Goal: Obtain resource: Download file/media

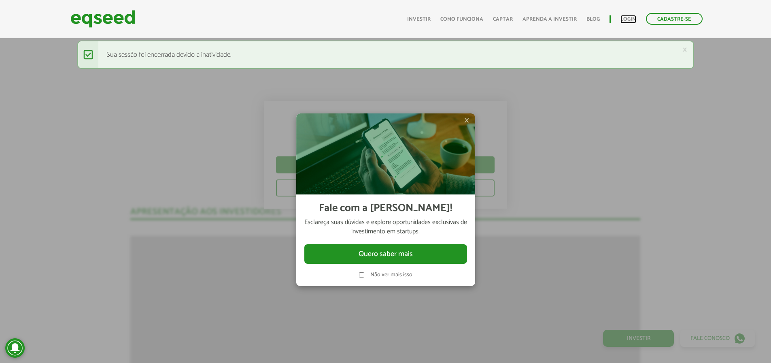
click at [630, 19] on link "Login" at bounding box center [629, 19] width 16 height 5
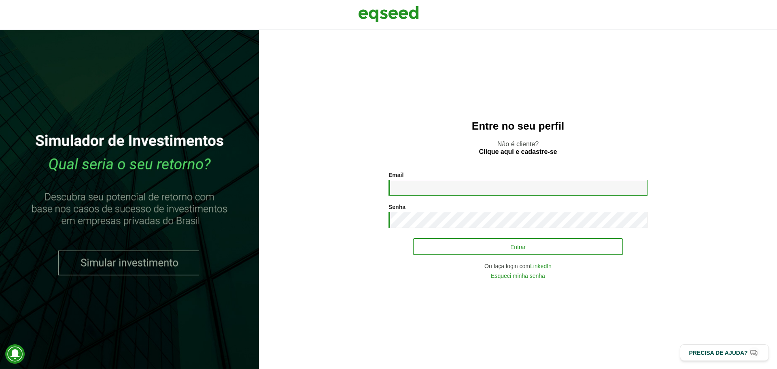
type input "**********"
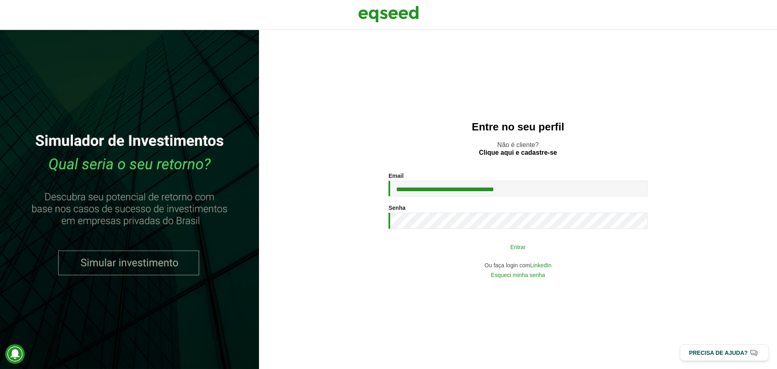
click at [510, 250] on button "Entrar" at bounding box center [518, 246] width 210 height 15
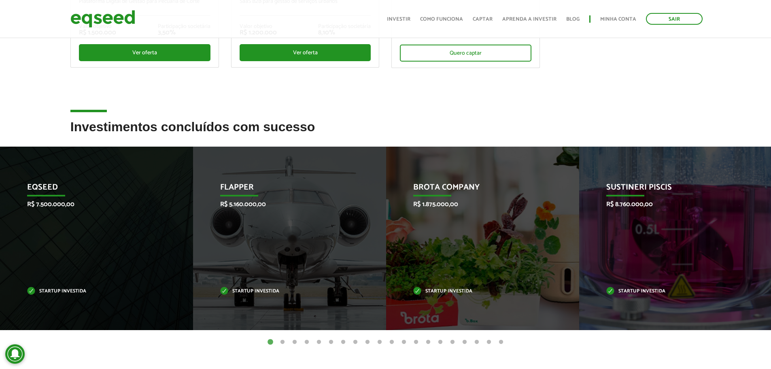
scroll to position [243, 0]
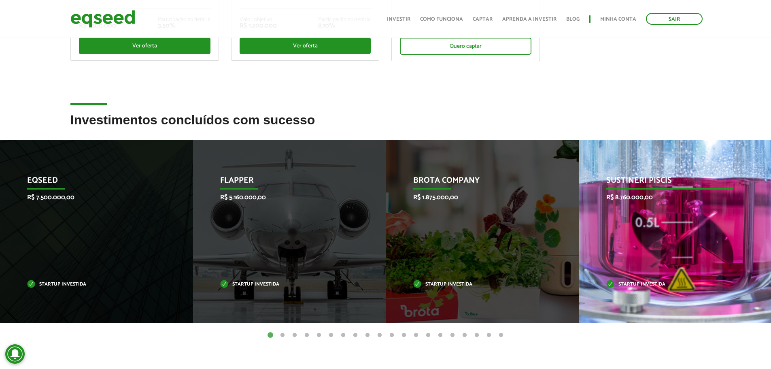
click at [618, 233] on div "Sustineri Piscis R$ 8.760.000,00 Startup investida" at bounding box center [669, 231] width 181 height 183
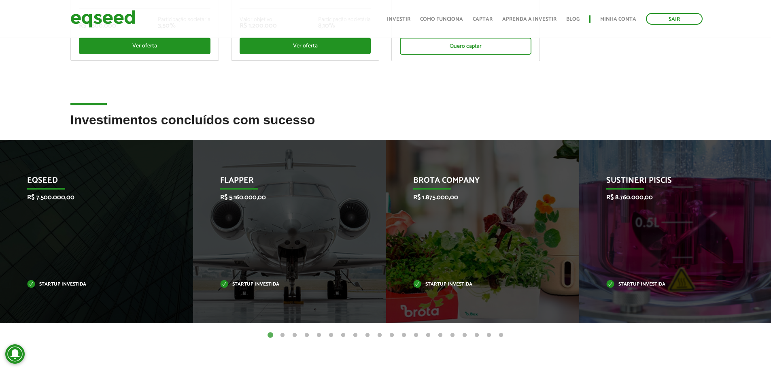
click at [281, 334] on button "2" at bounding box center [282, 335] width 8 height 8
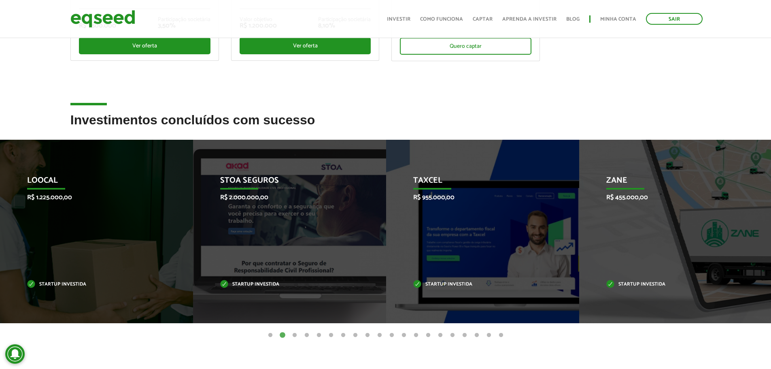
click at [294, 333] on button "3" at bounding box center [295, 335] width 8 height 8
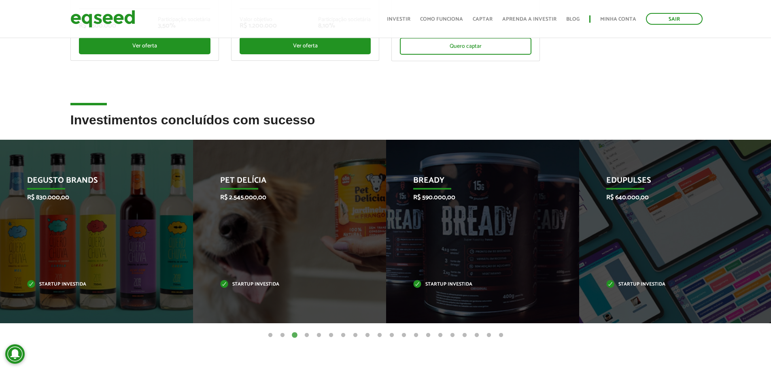
click at [309, 334] on button "4" at bounding box center [307, 335] width 8 height 8
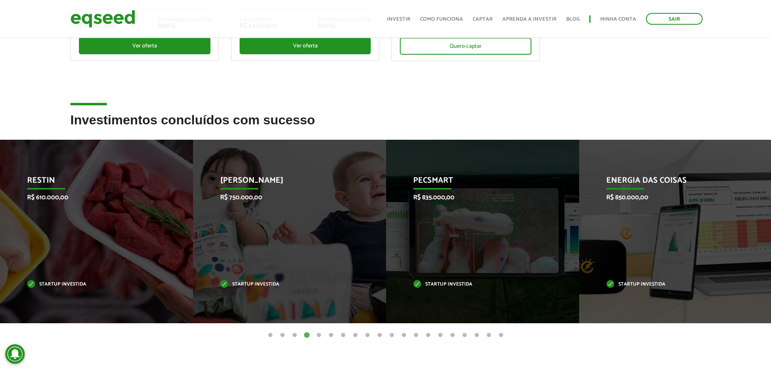
click at [318, 334] on button "5" at bounding box center [319, 335] width 8 height 8
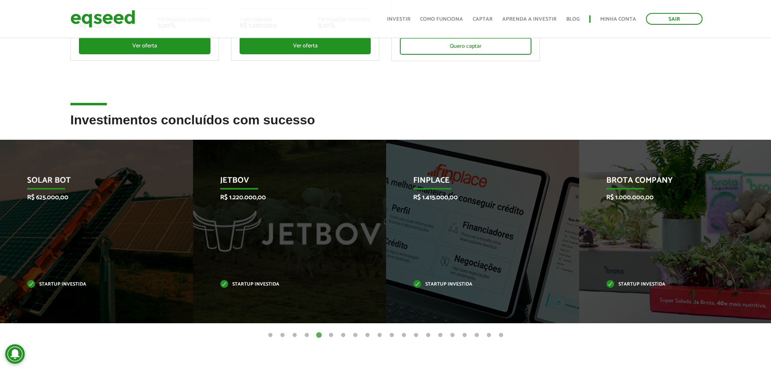
click at [331, 334] on button "6" at bounding box center [331, 335] width 8 height 8
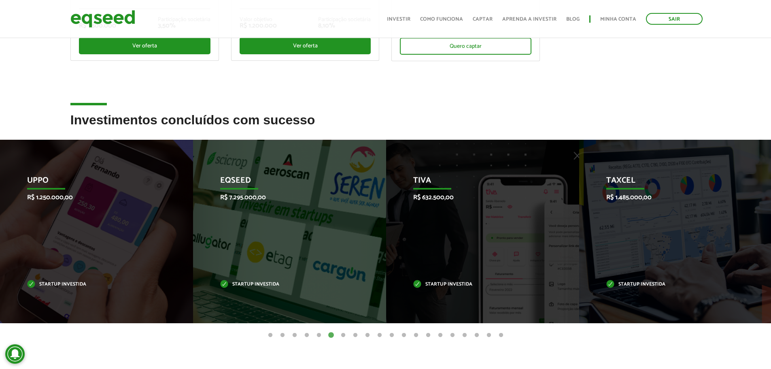
click at [341, 334] on button "7" at bounding box center [343, 335] width 8 height 8
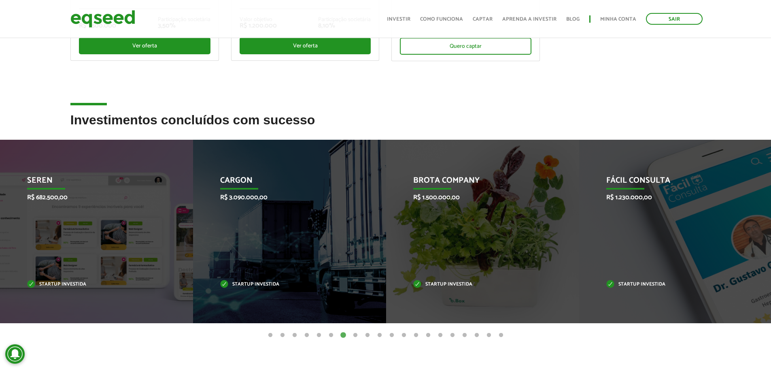
click at [353, 335] on button "8" at bounding box center [355, 335] width 8 height 8
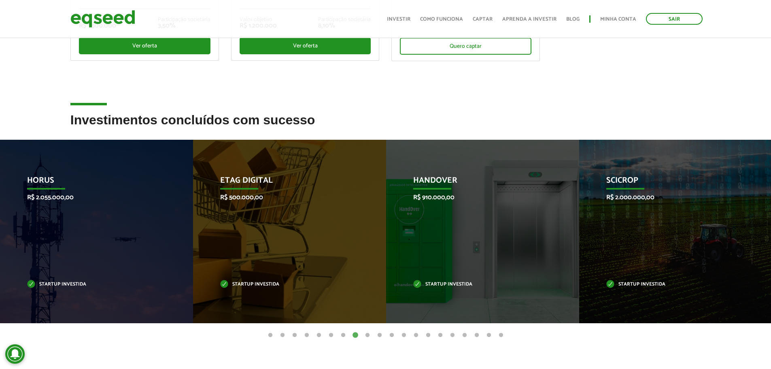
click at [368, 334] on button "9" at bounding box center [367, 335] width 8 height 8
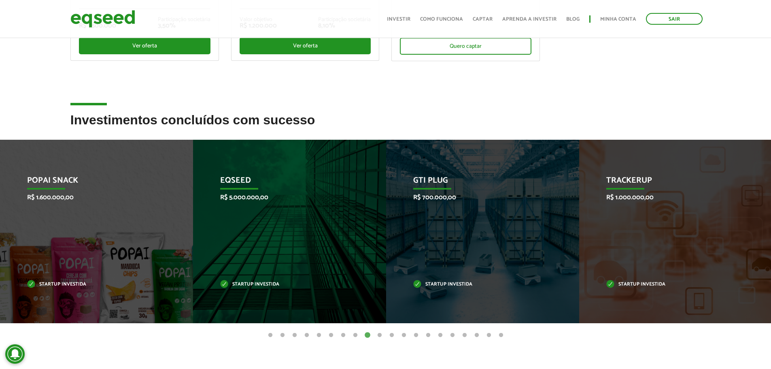
click at [380, 332] on button "10" at bounding box center [380, 335] width 8 height 8
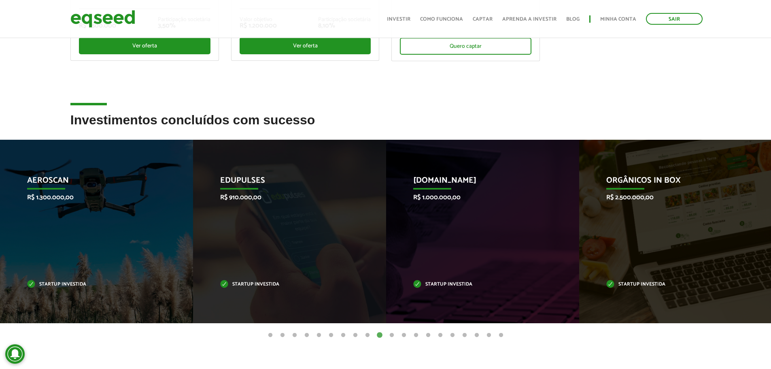
click at [391, 334] on button "11" at bounding box center [392, 335] width 8 height 8
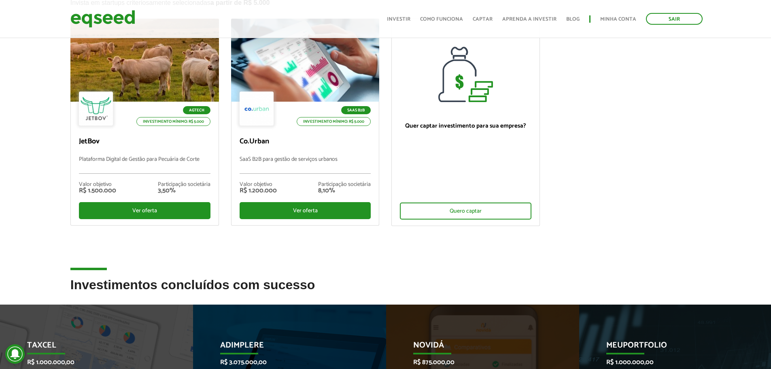
scroll to position [0, 0]
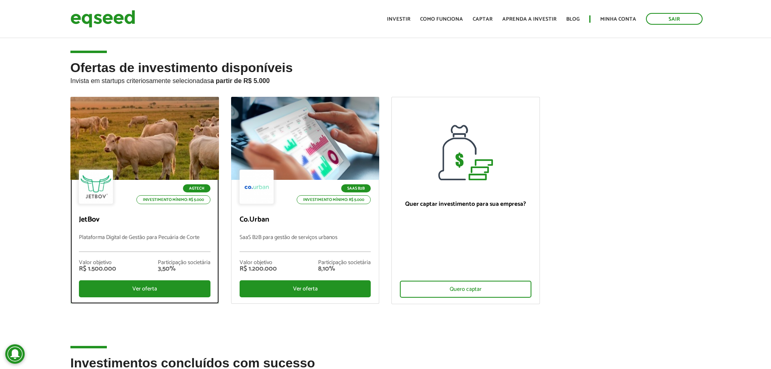
click at [134, 152] on div at bounding box center [144, 139] width 178 height 100
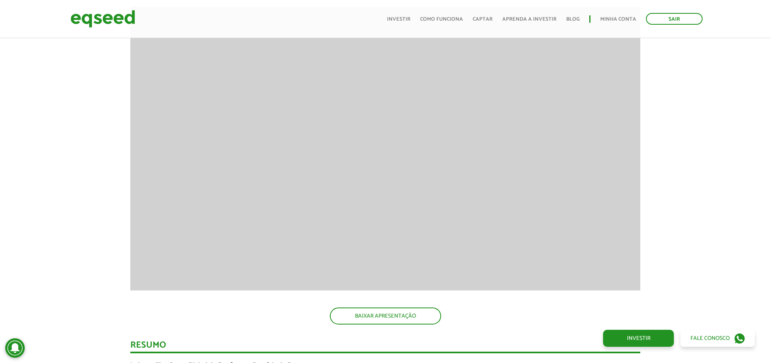
scroll to position [1127, 0]
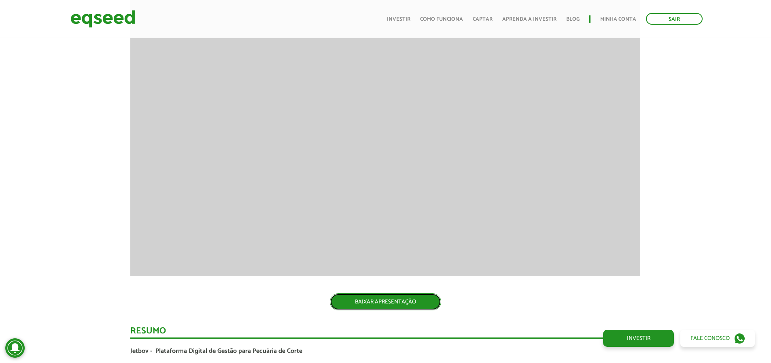
click at [390, 304] on link "BAIXAR APRESENTAÇÃO" at bounding box center [385, 301] width 111 height 17
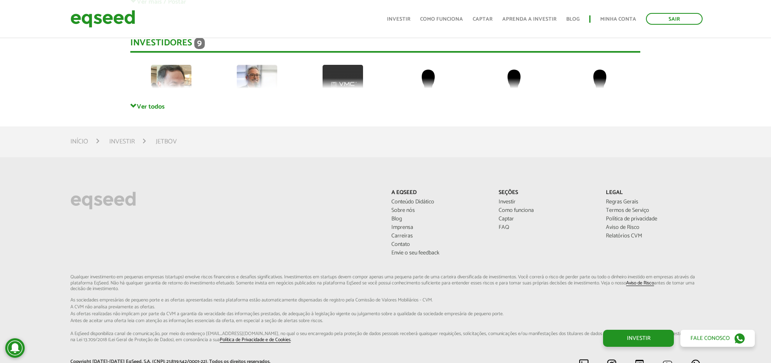
scroll to position [2260, 0]
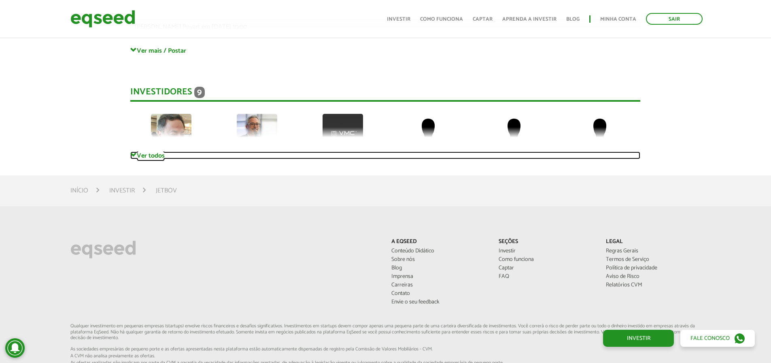
click at [154, 154] on link "Ver todos" at bounding box center [385, 155] width 510 height 8
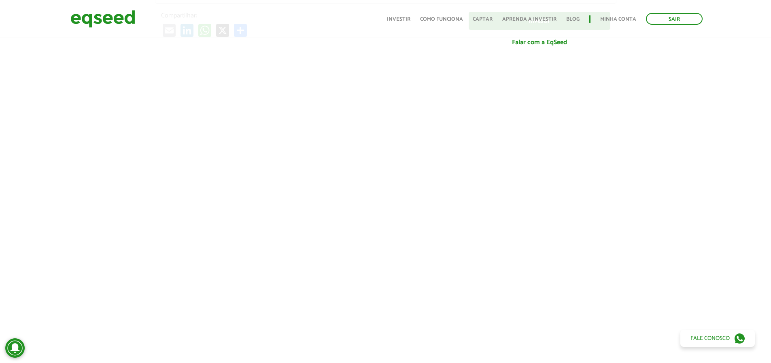
scroll to position [245, 0]
